Goal: Navigation & Orientation: Find specific page/section

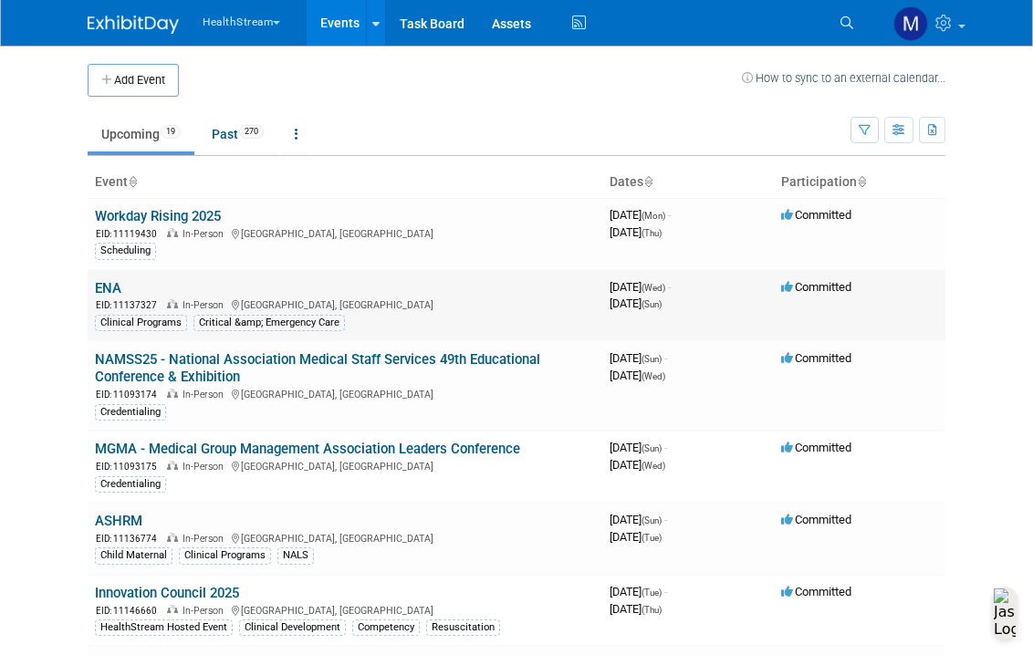
click at [95, 286] on link "ENA" at bounding box center [108, 288] width 26 height 16
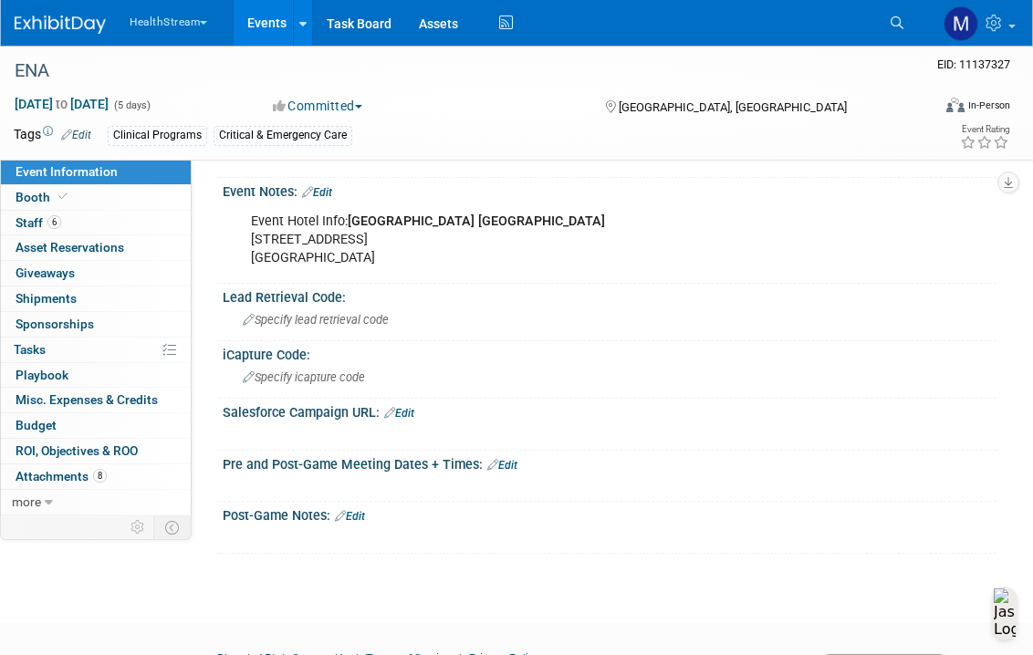
scroll to position [781, 0]
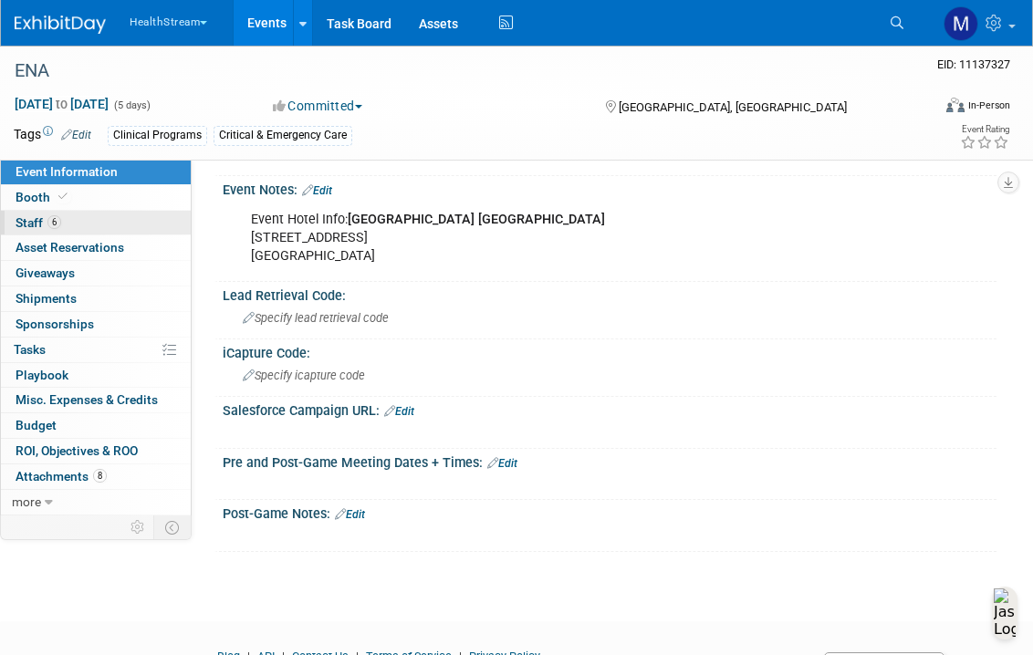
click at [46, 217] on span "Staff 6" at bounding box center [39, 222] width 46 height 15
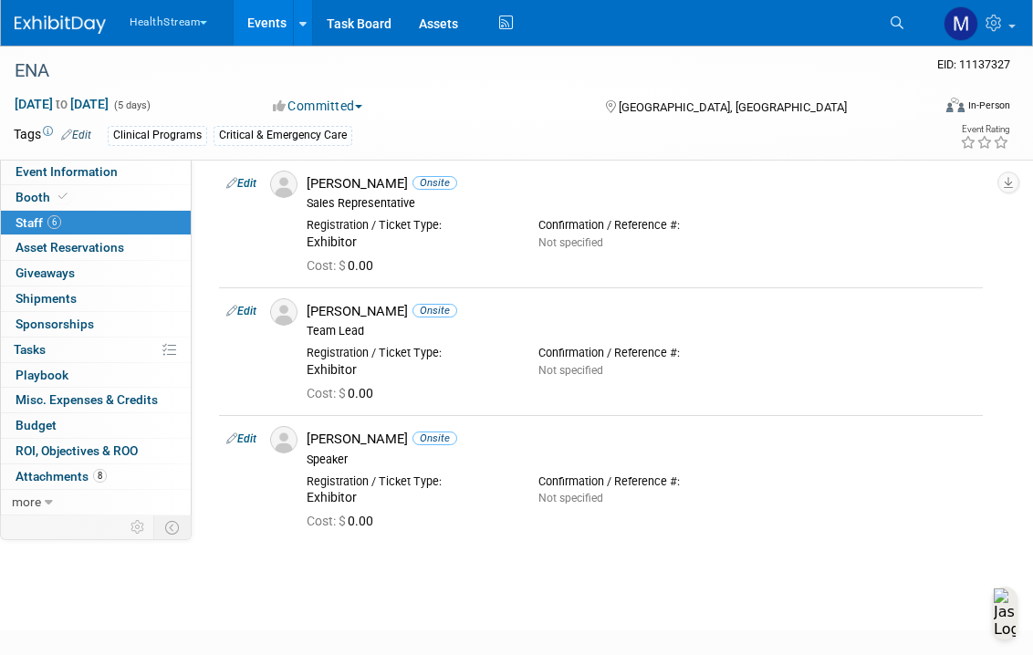
scroll to position [0, 0]
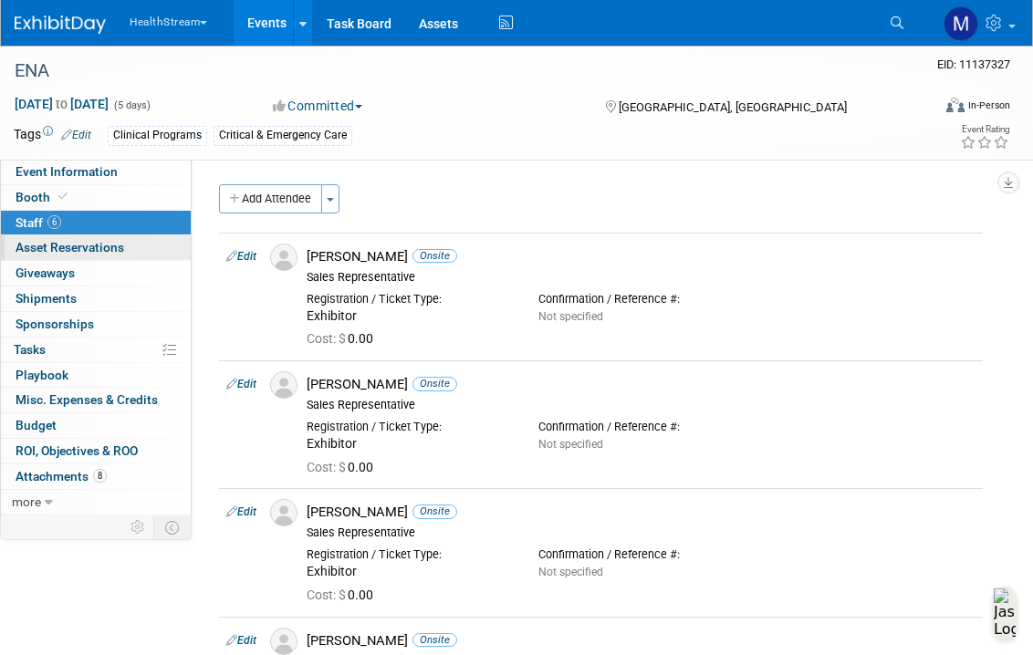
click at [95, 255] on span "Asset Reservations 0" at bounding box center [70, 247] width 109 height 15
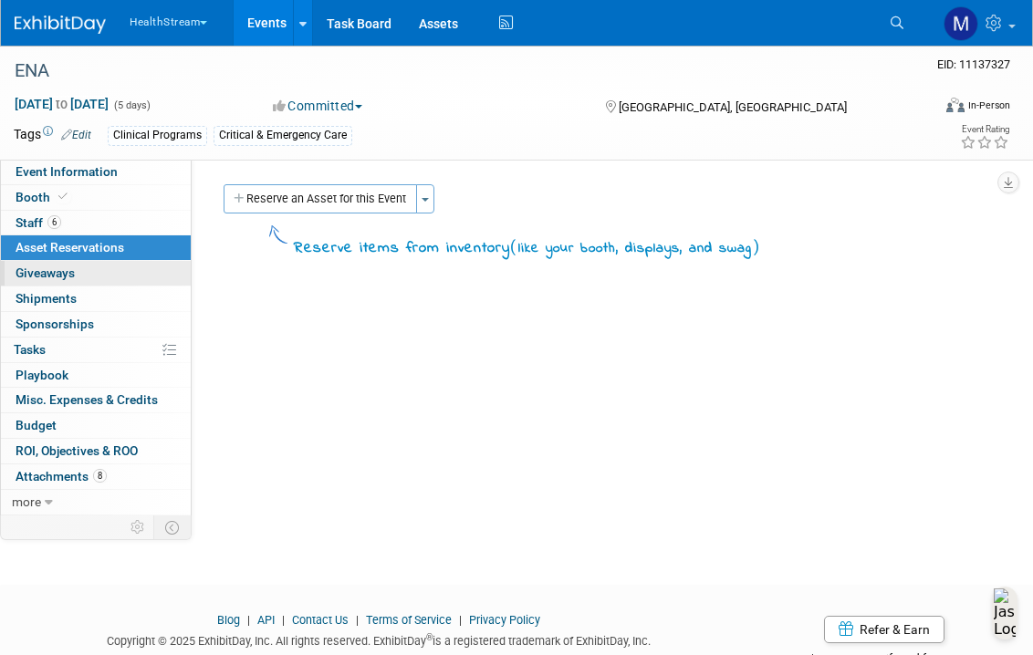
click at [90, 279] on link "0 Giveaways 0" at bounding box center [96, 273] width 190 height 25
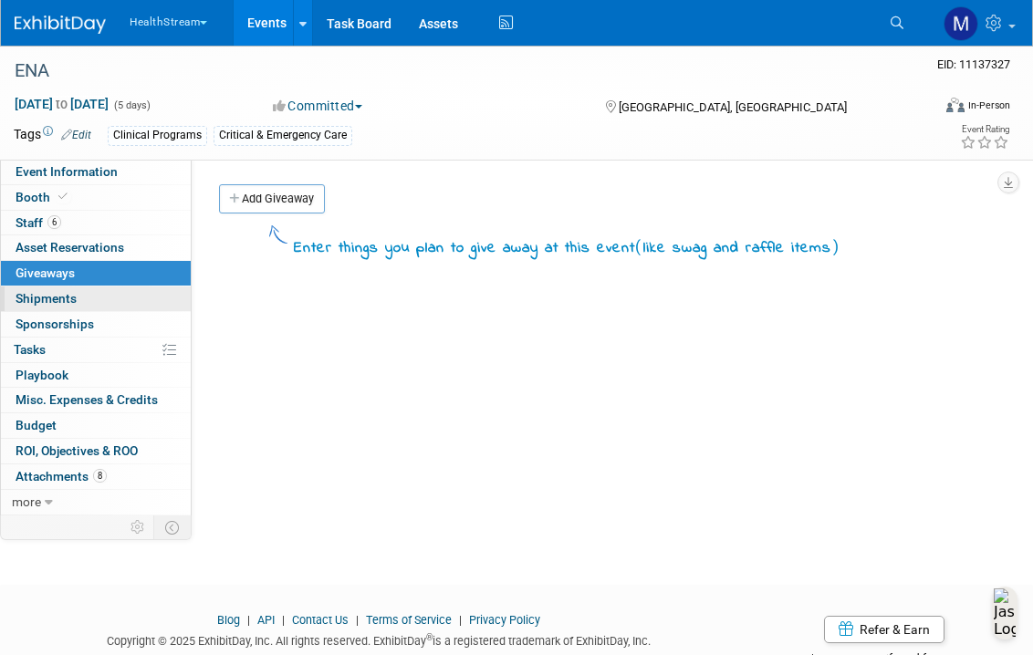
click at [89, 309] on link "0 Shipments 0" at bounding box center [96, 298] width 190 height 25
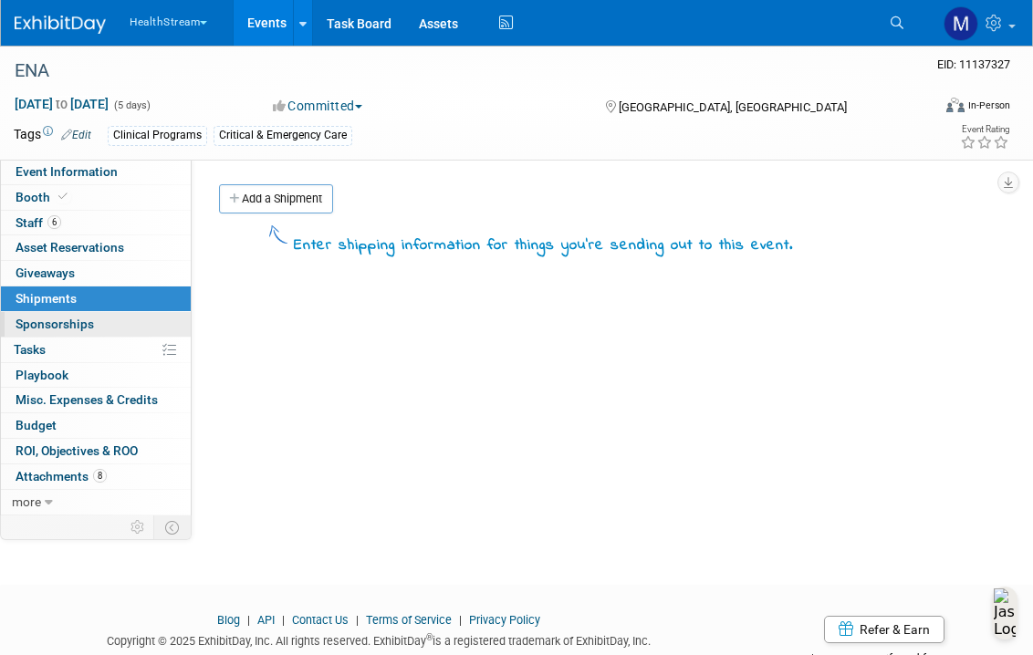
click at [87, 329] on span "Sponsorships 0" at bounding box center [55, 324] width 78 height 15
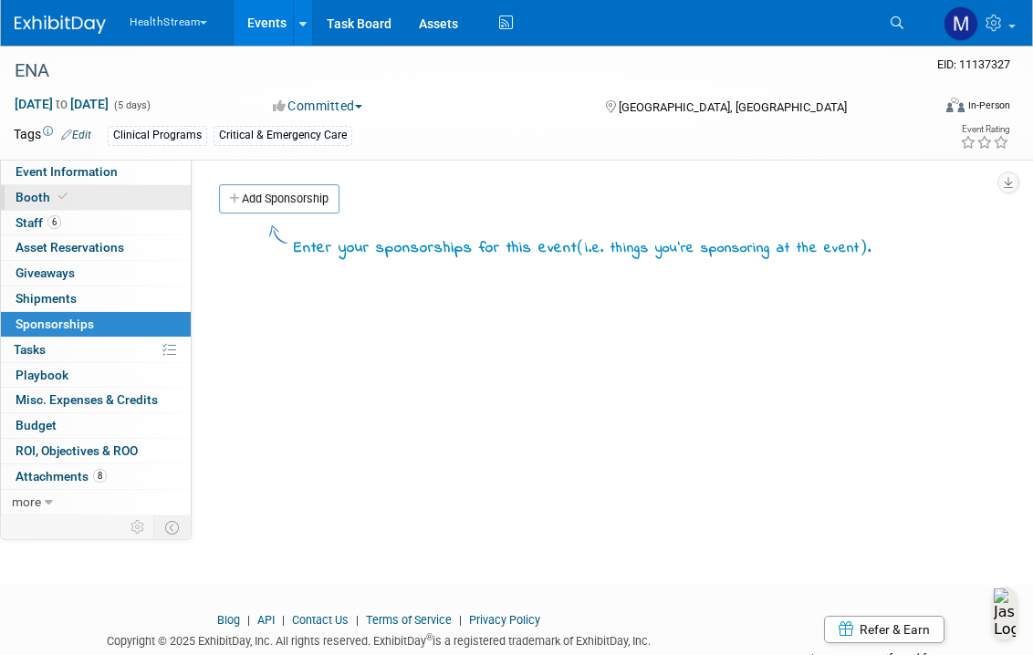
click at [58, 192] on icon at bounding box center [62, 197] width 9 height 10
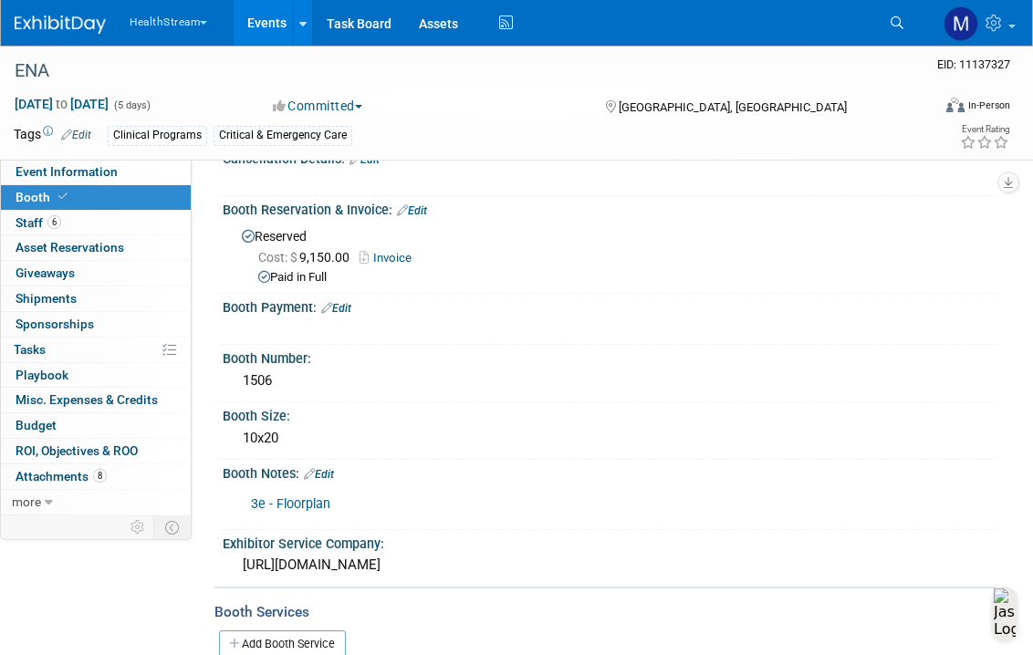
scroll to position [93, 0]
click at [288, 496] on link "3e - Floorplan" at bounding box center [290, 503] width 79 height 16
